Goal: Book appointment/travel/reservation

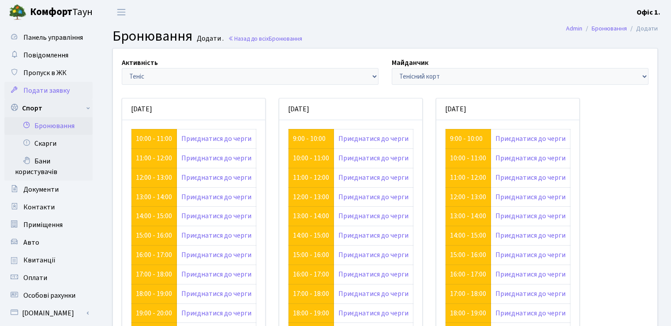
scroll to position [88, 0]
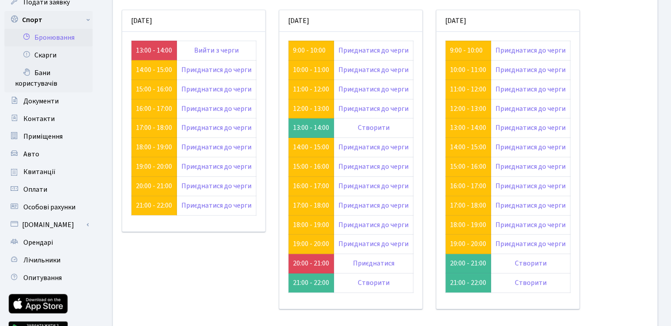
scroll to position [44, 0]
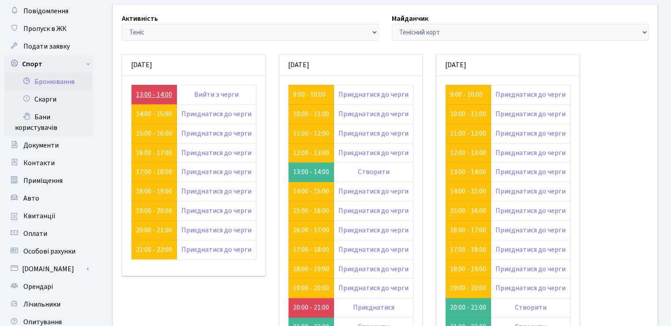
click at [152, 90] on link "13:00 - 14:00" at bounding box center [154, 95] width 36 height 10
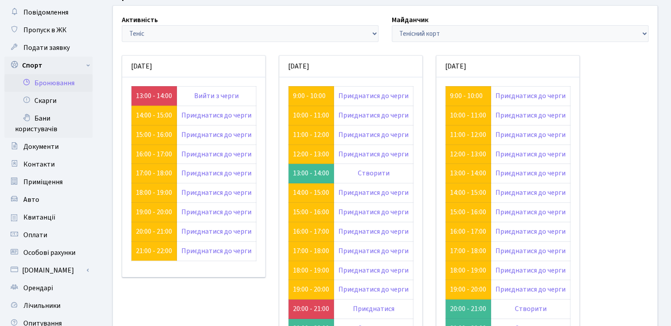
scroll to position [88, 0]
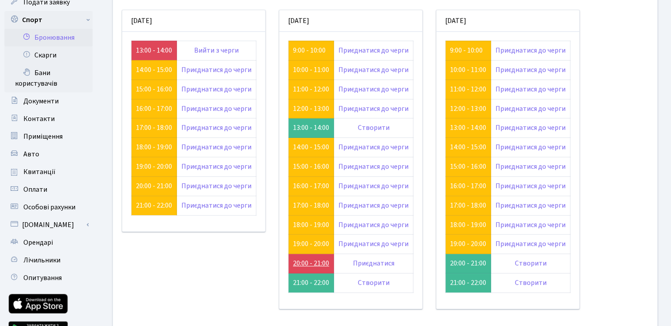
click at [305, 259] on link "20:00 - 21:00" at bounding box center [311, 263] width 36 height 10
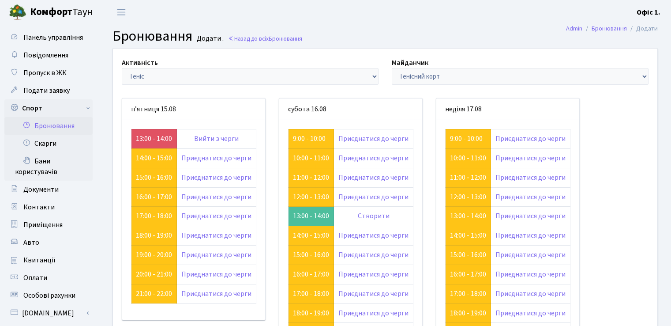
scroll to position [88, 0]
